Goal: Information Seeking & Learning: Learn about a topic

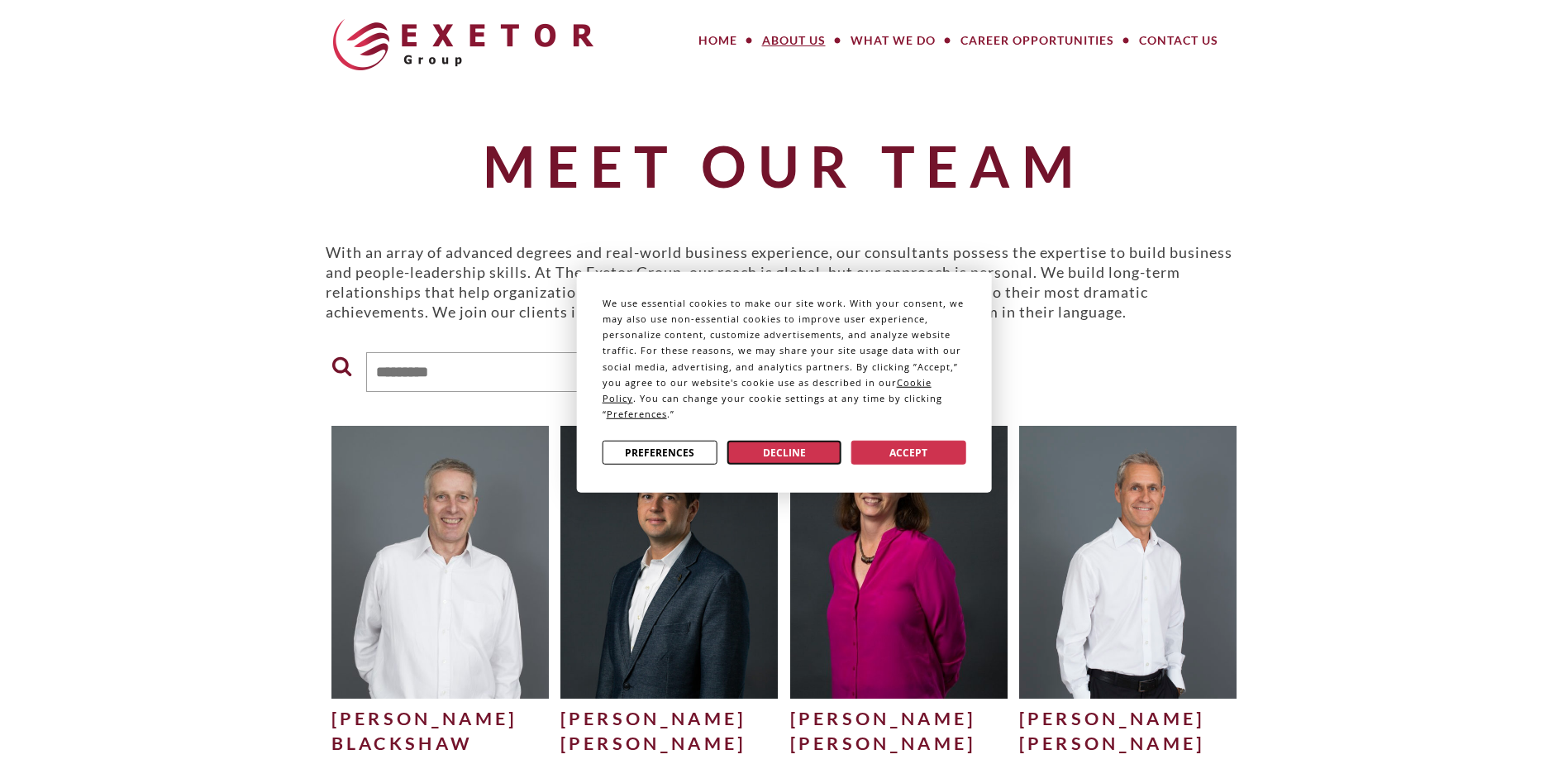
click at [789, 446] on button "Decline" at bounding box center [784, 452] width 114 height 24
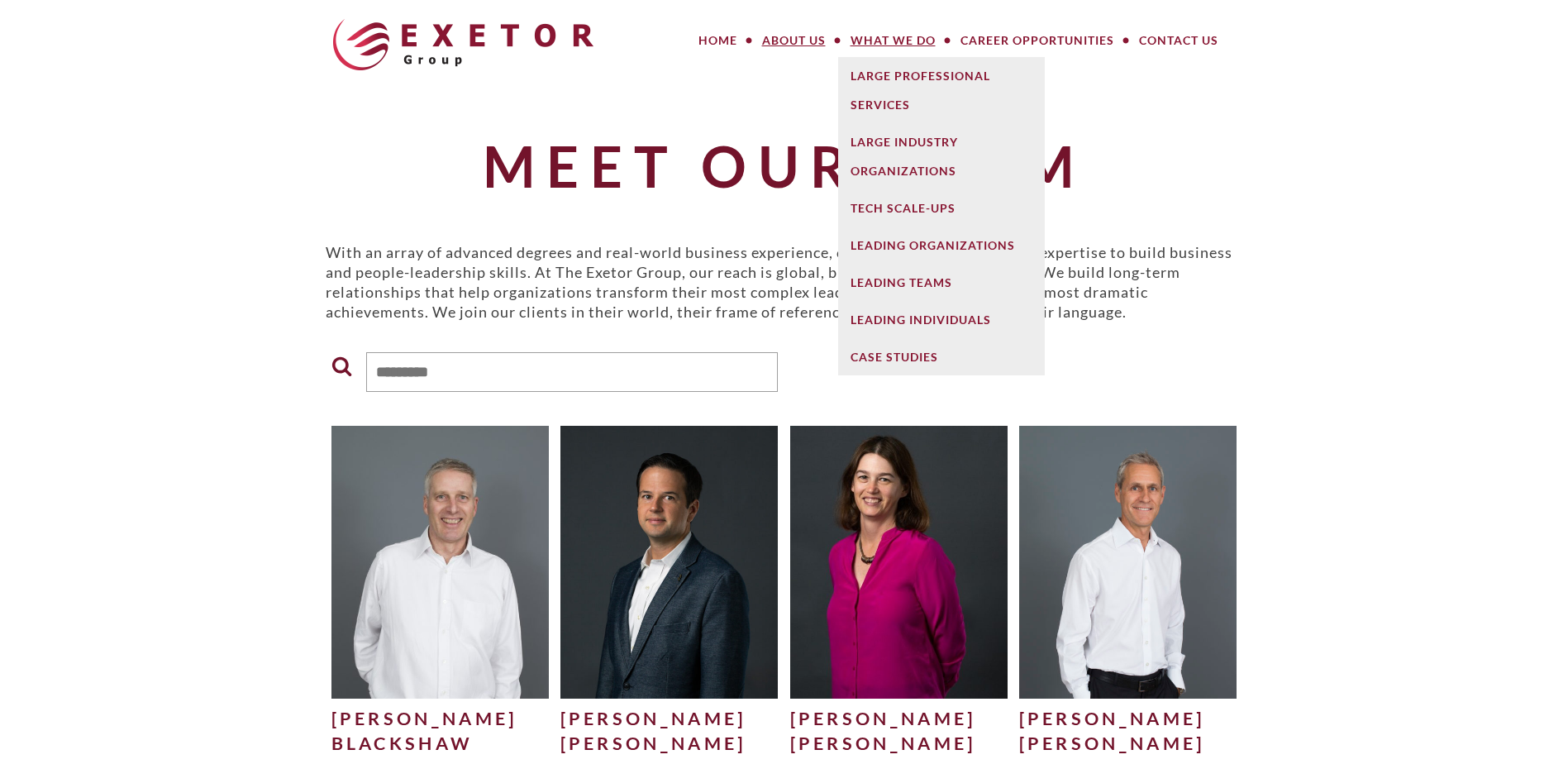
click at [871, 36] on link "What We Do" at bounding box center [893, 41] width 110 height 33
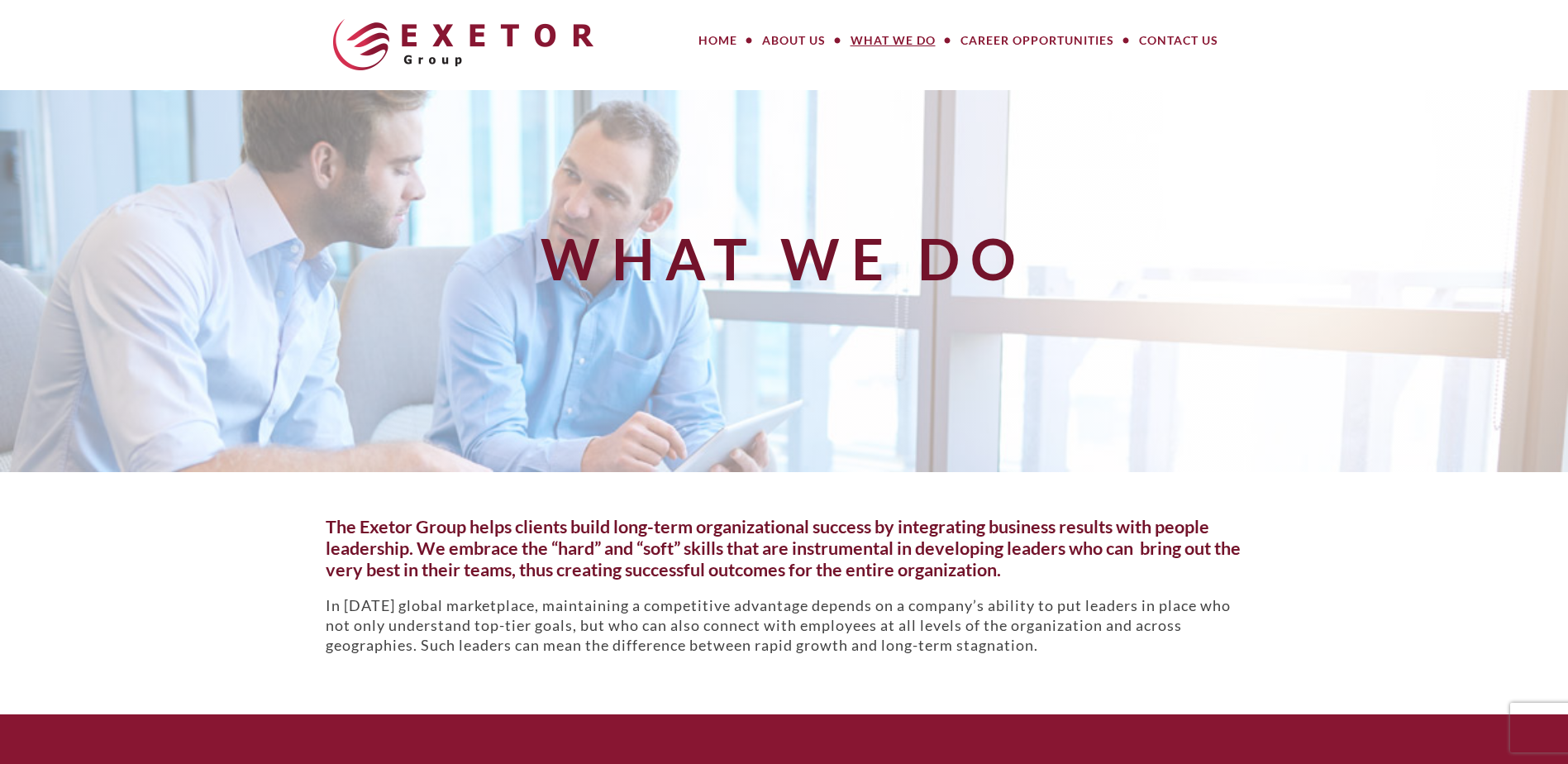
scroll to position [83, 0]
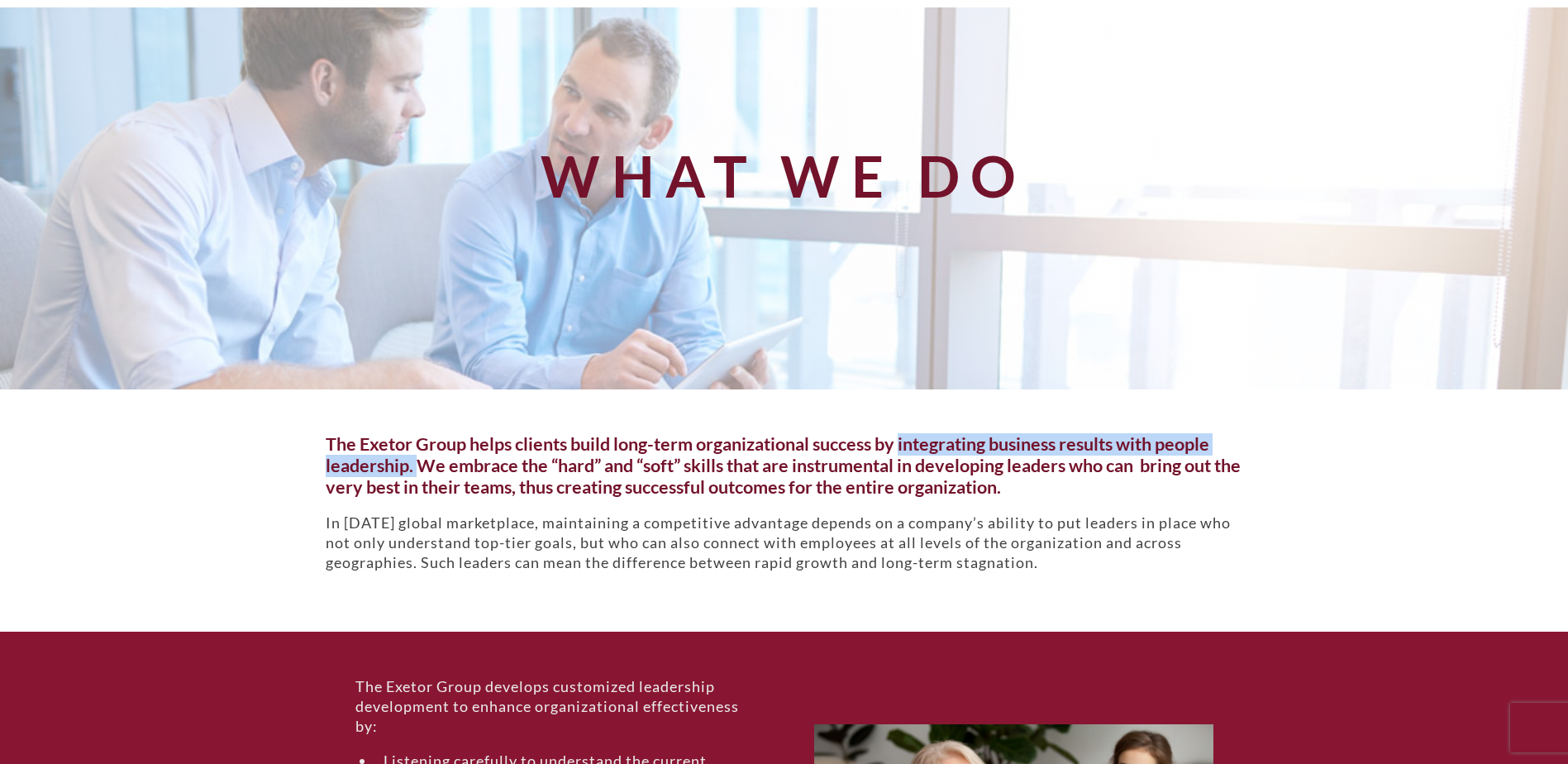
drag, startPoint x: 903, startPoint y: 444, endPoint x: 422, endPoint y: 466, distance: 481.5
click at [422, 466] on h5 "The Exetor Group helps clients build long-term organizational success by integr…" at bounding box center [785, 466] width 918 height 64
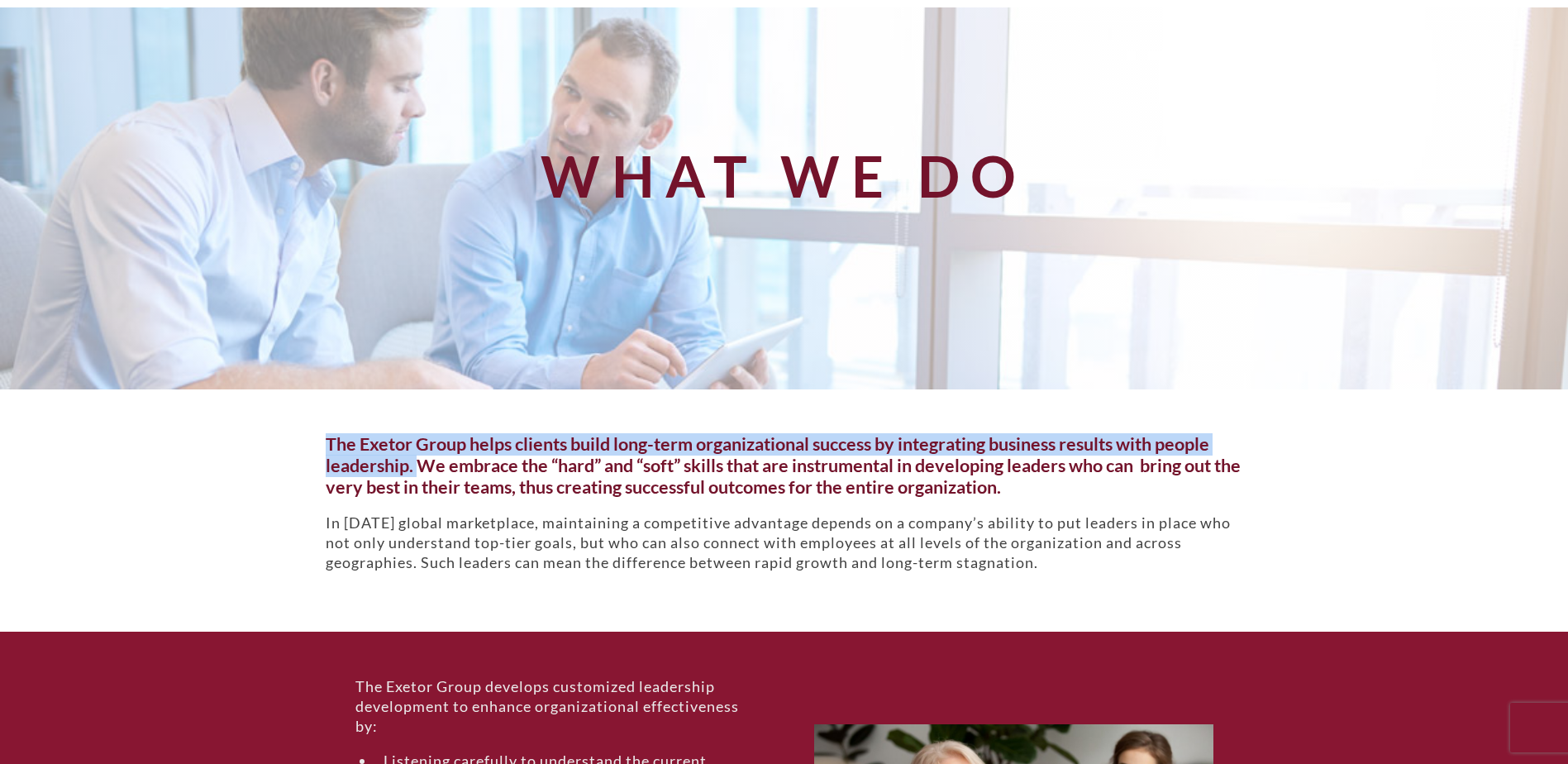
drag, startPoint x: 416, startPoint y: 467, endPoint x: 315, endPoint y: 439, distance: 104.8
click at [315, 439] on div "The Exetor Group helps clients build long-term organizational success by integr…" at bounding box center [784, 511] width 942 height 153
drag, startPoint x: 315, startPoint y: 439, endPoint x: 377, endPoint y: 447, distance: 62.5
copy h5 "The Exetor Group helps clients build long-term organizational success by integr…"
